Goal: Navigation & Orientation: Find specific page/section

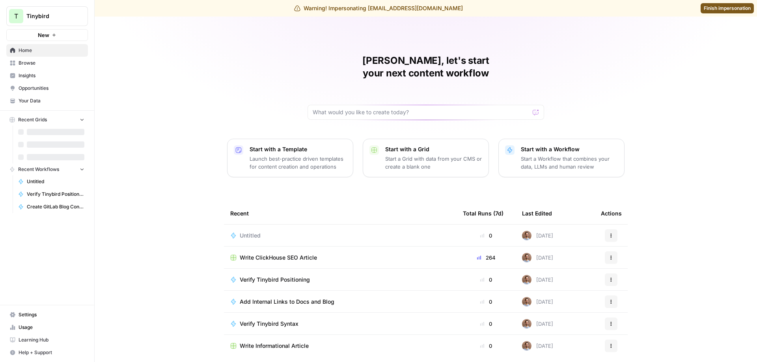
click at [46, 75] on span "Insights" at bounding box center [52, 75] width 66 height 7
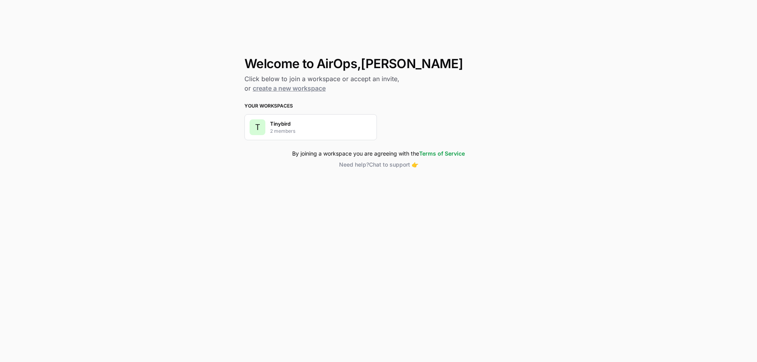
click at [279, 119] on div "T Tinybird 2 members" at bounding box center [310, 127] width 132 height 26
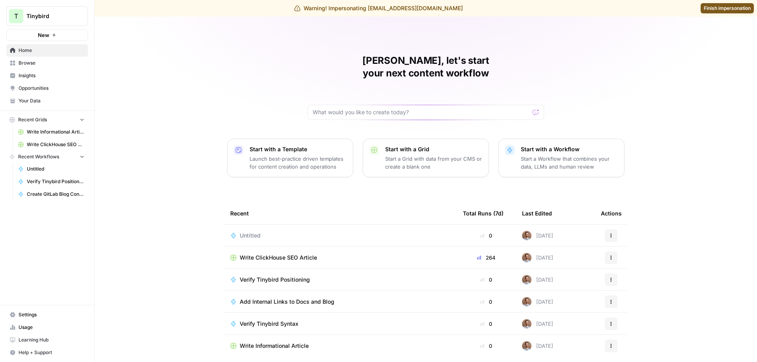
click at [48, 71] on link "Insights" at bounding box center [47, 75] width 82 height 13
click at [46, 73] on span "Insights" at bounding box center [52, 75] width 66 height 7
